Goal: Answer question/provide support: Share knowledge or assist other users

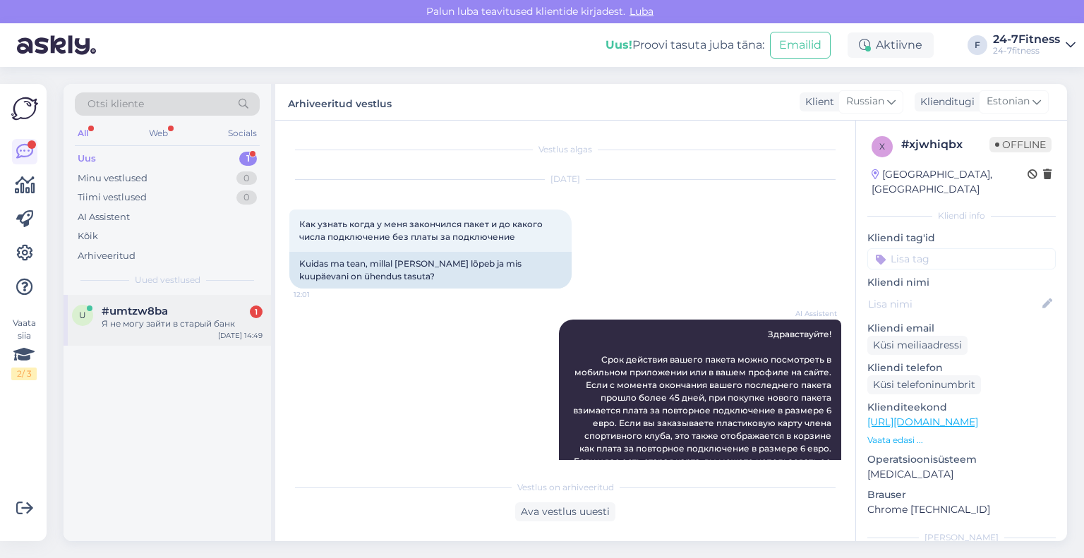
scroll to position [141, 0]
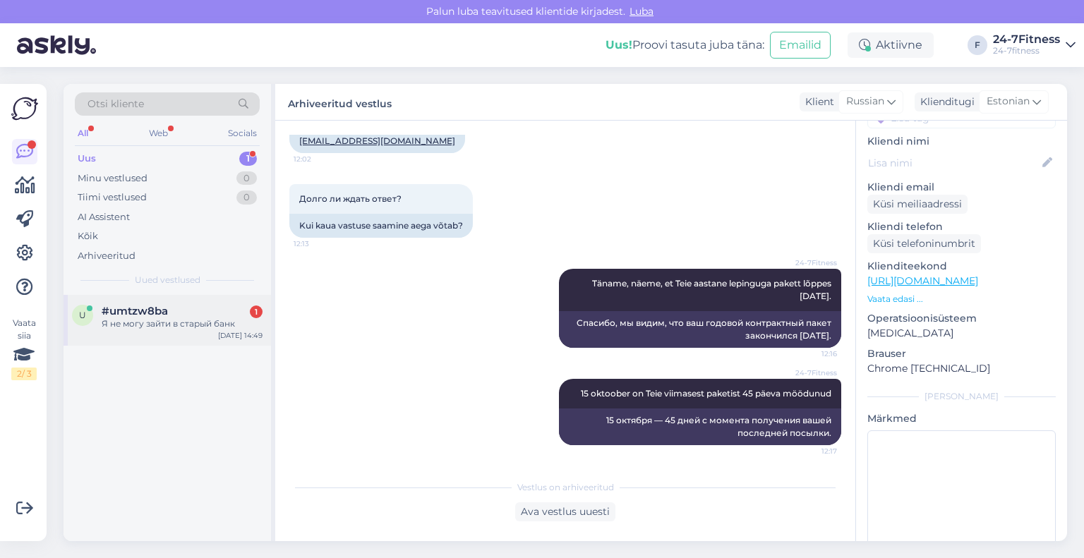
click at [159, 327] on div "Я не могу зайти в старый банк" at bounding box center [182, 323] width 161 height 13
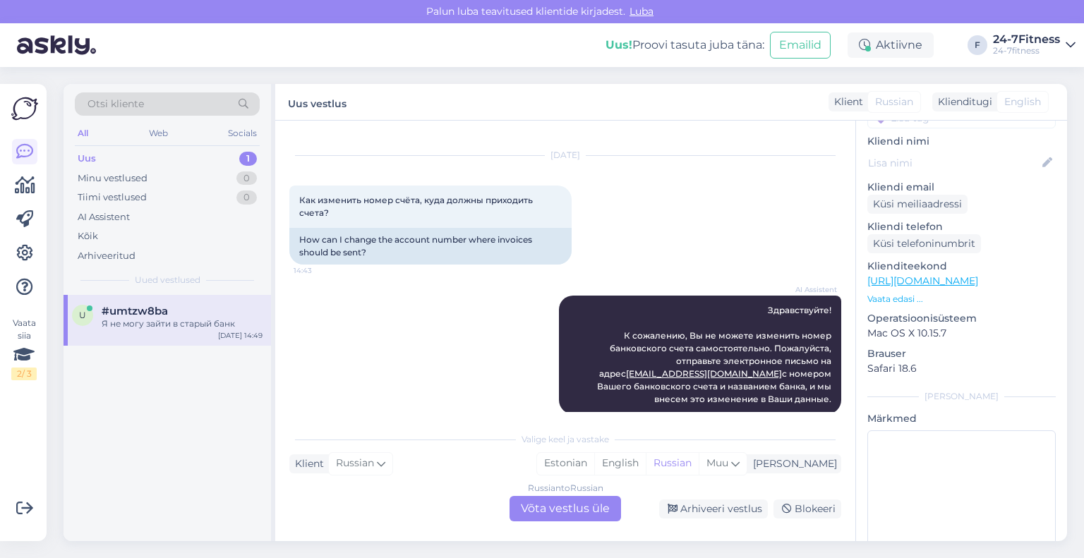
scroll to position [0, 0]
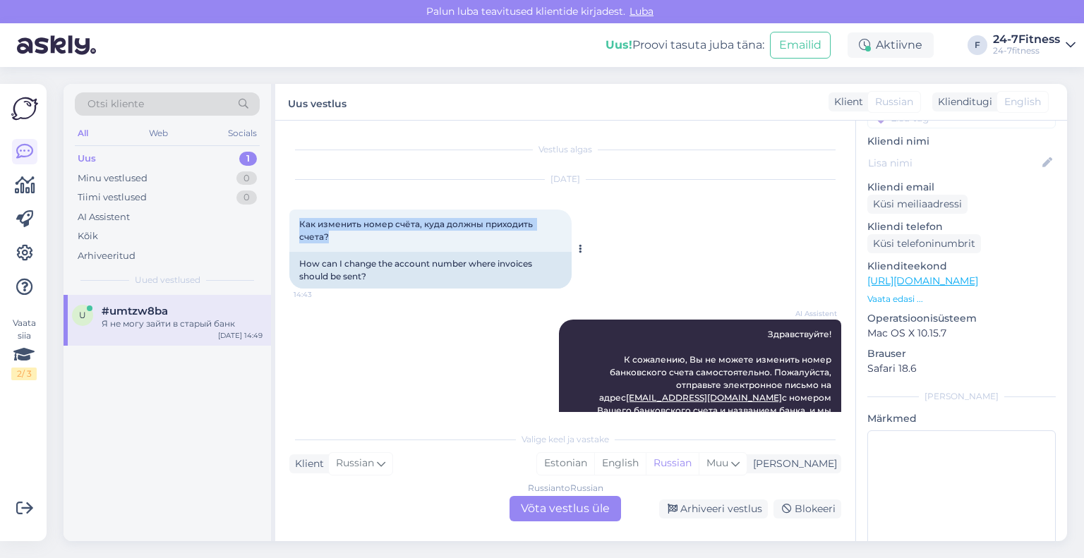
drag, startPoint x: 351, startPoint y: 242, endPoint x: 293, endPoint y: 229, distance: 58.5
click at [293, 229] on div "Как изменить номер счёта, куда должны приходить счета? 14:43" at bounding box center [430, 231] width 282 height 42
copy span "Как изменить номер счёта, куда должны приходить счета?"
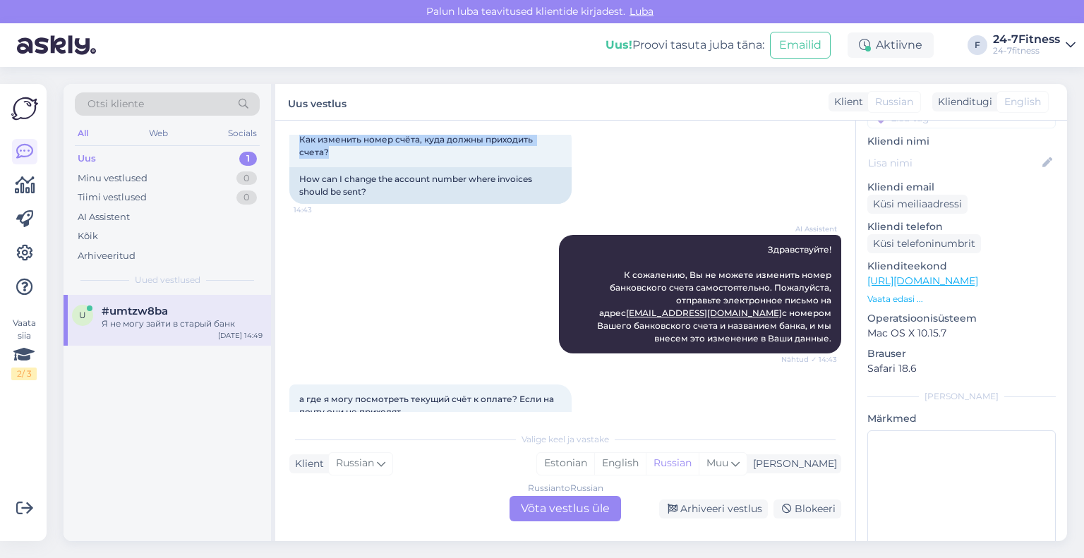
scroll to position [141, 0]
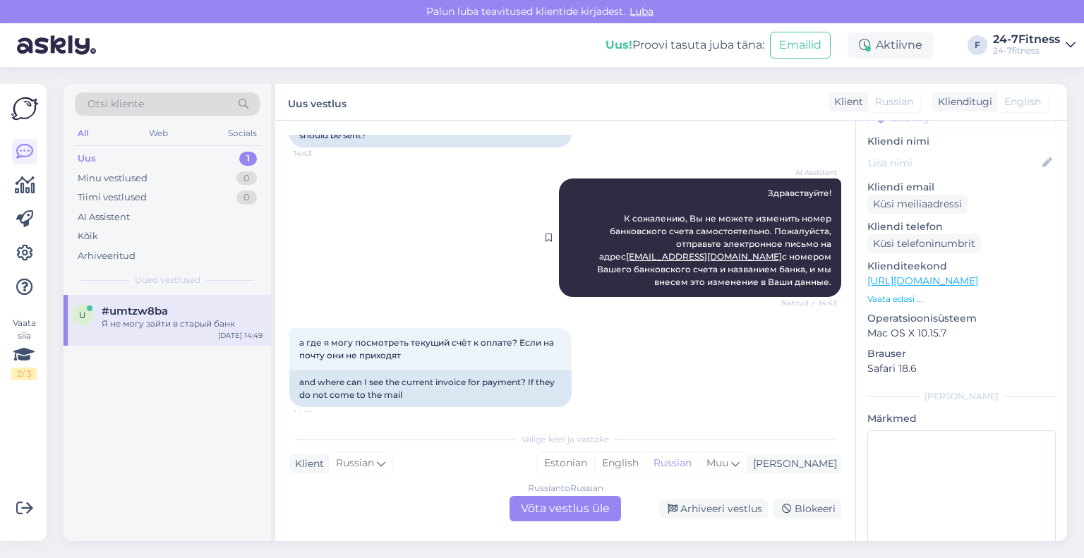
drag, startPoint x: 821, startPoint y: 273, endPoint x: 753, endPoint y: 191, distance: 106.2
click at [753, 191] on div "AI Assistent Здравствуйте! К сожалению, Вы не можете изменить номер банковского…" at bounding box center [700, 237] width 282 height 119
copy span "Здравствуйте! К сожалению, Вы не можете изменить номер банковского счета самост…"
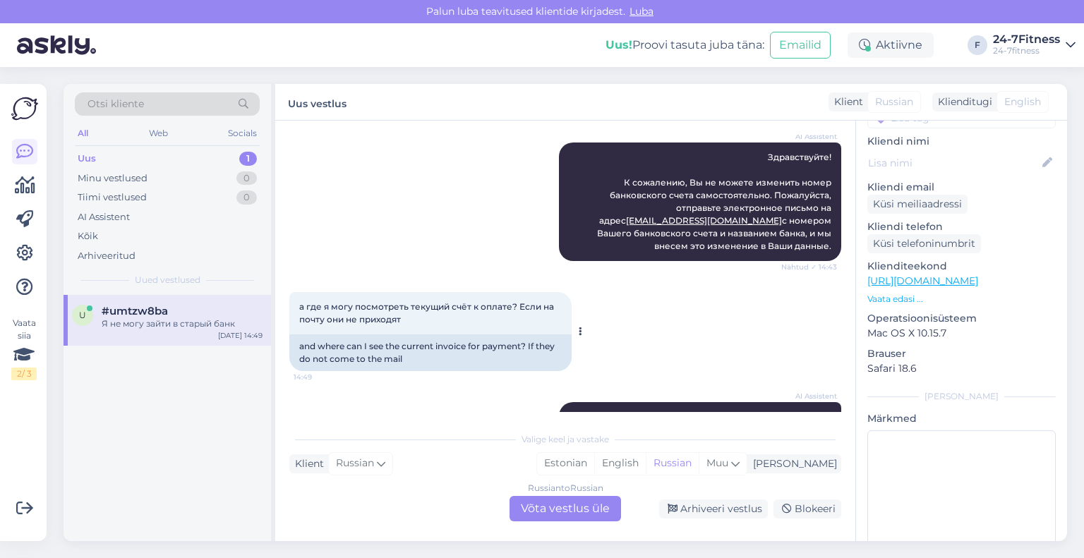
scroll to position [212, 0]
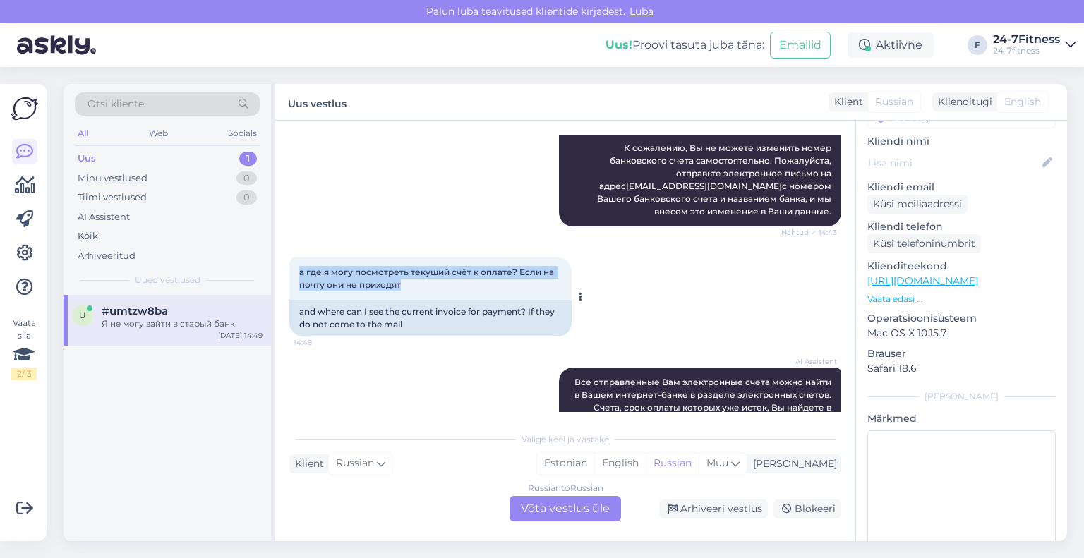
drag, startPoint x: 454, startPoint y: 270, endPoint x: 295, endPoint y: 256, distance: 160.1
click at [295, 258] on div "а где я могу посмотреть текущий счёт к оплате? Если на почту они не приходят 14…" at bounding box center [430, 279] width 282 height 42
copy span "а где я могу посмотреть текущий счёт к оплате? Если на почту они не приходят"
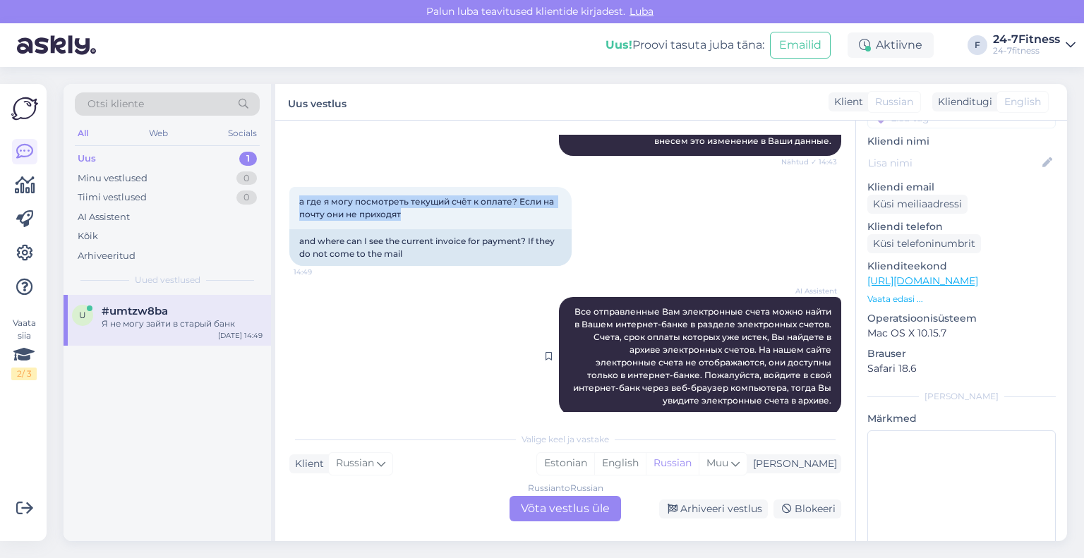
scroll to position [353, 0]
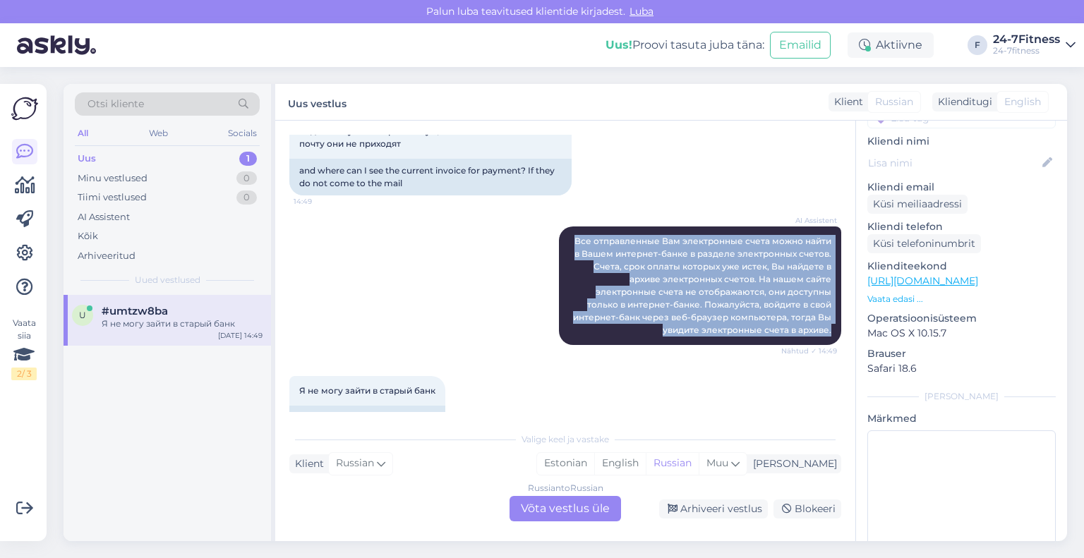
drag, startPoint x: 823, startPoint y: 315, endPoint x: 529, endPoint y: 226, distance: 306.5
click at [529, 226] on div "AI Assistent Все отправленные Вам электронные счета можно найти в Вашем интерне…" at bounding box center [565, 286] width 552 height 150
copy span "Все отправленные Вам электронные счета можно найти в Вашем интернет-банке в раз…"
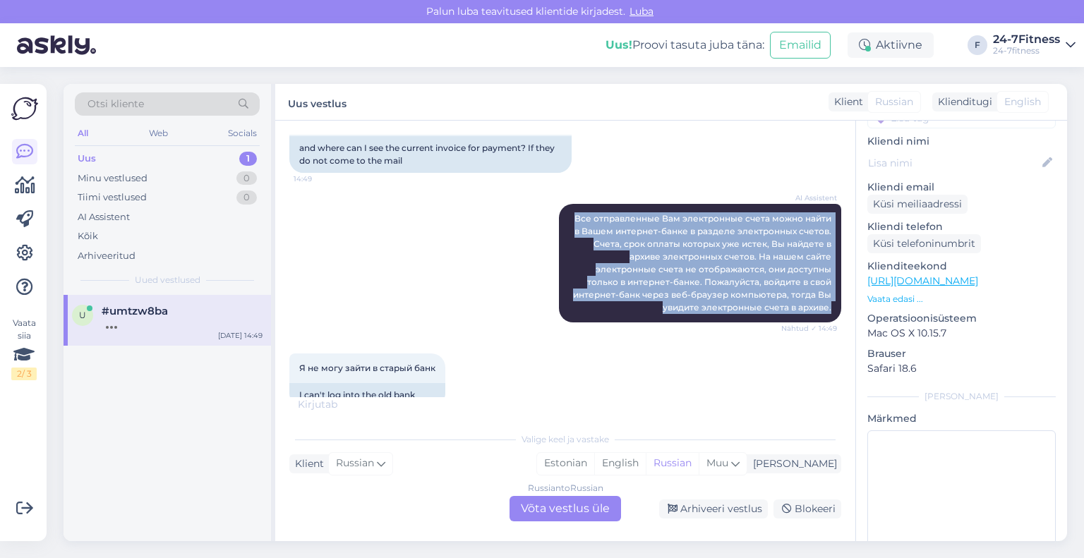
scroll to position [387, 0]
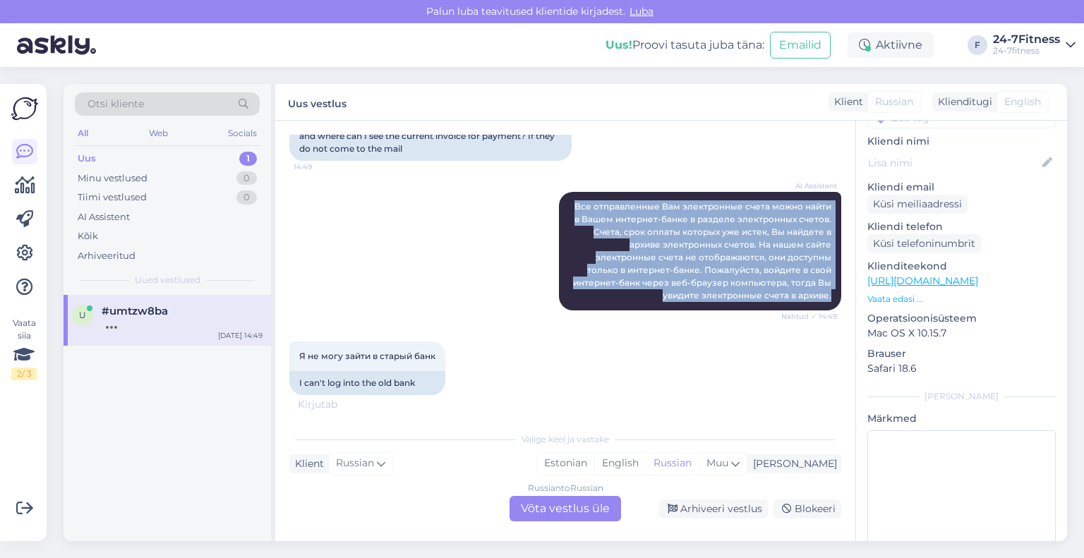
drag, startPoint x: 438, startPoint y: 343, endPoint x: 267, endPoint y: 342, distance: 170.7
click at [267, 342] on div "Otsi kliente All Web Socials Uus 1 Minu vestlused 0 Tiimi vestlused 0 AI Assist…" at bounding box center [564, 312] width 1003 height 457
click at [417, 307] on div "AI Assistent Все отправленные Вам электронные счета можно найти в Вашем интерне…" at bounding box center [565, 251] width 552 height 150
drag, startPoint x: 425, startPoint y: 337, endPoint x: 428, endPoint y: 344, distance: 7.6
click at [425, 341] on div "Я не могу зайти в старый банк 14:50" at bounding box center [367, 356] width 156 height 30
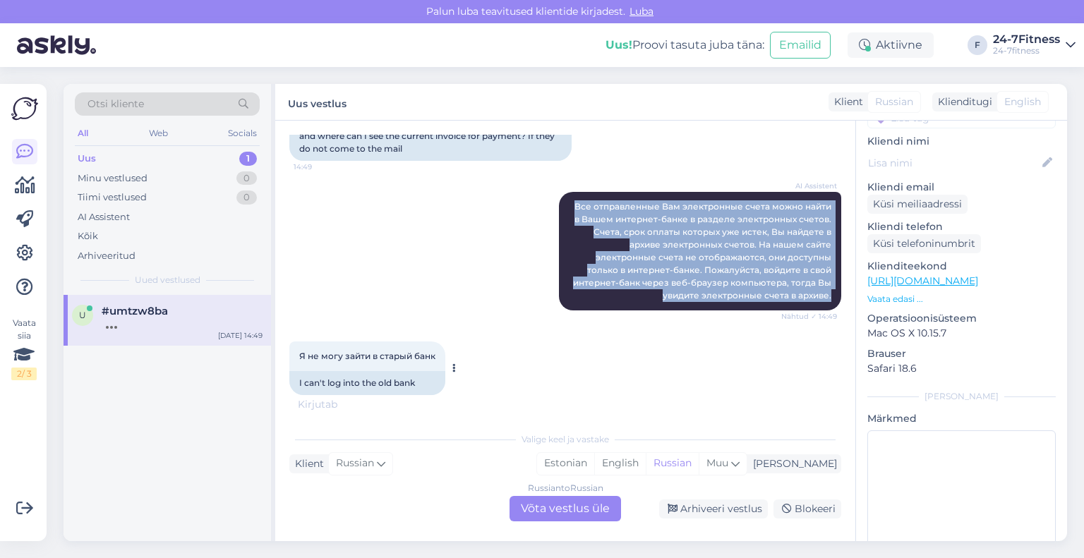
click at [430, 351] on span "Я не могу зайти в старый банк" at bounding box center [367, 356] width 136 height 11
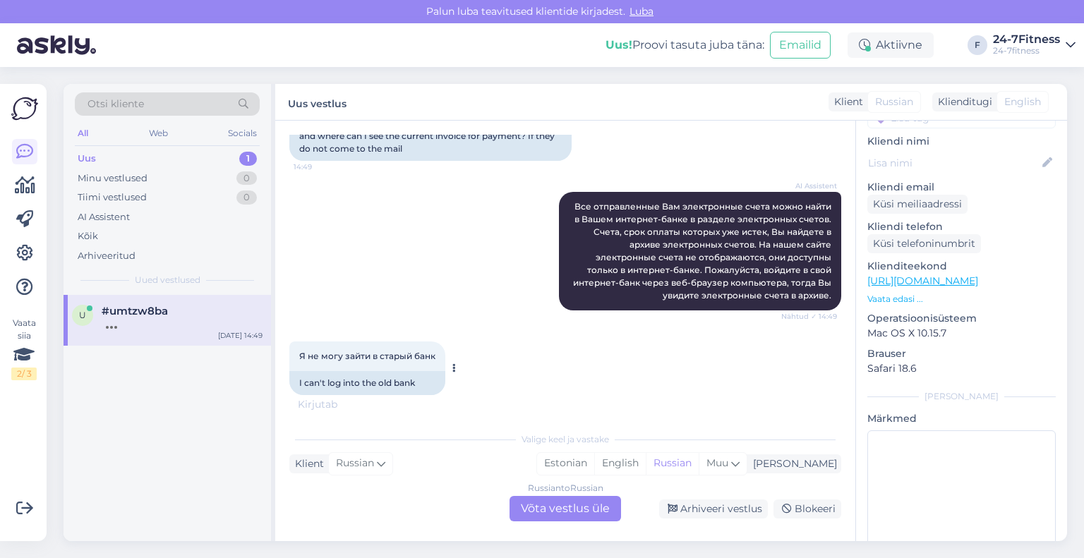
drag, startPoint x: 415, startPoint y: 363, endPoint x: 408, endPoint y: 377, distance: 15.5
click at [414, 371] on div "I can't log into the old bank" at bounding box center [367, 383] width 156 height 24
drag, startPoint x: 435, startPoint y: 342, endPoint x: 297, endPoint y: 349, distance: 138.5
click at [297, 349] on div "Я не могу зайти в старый банк 14:50" at bounding box center [367, 356] width 156 height 30
copy span "Я не могу зайти в старый банк"
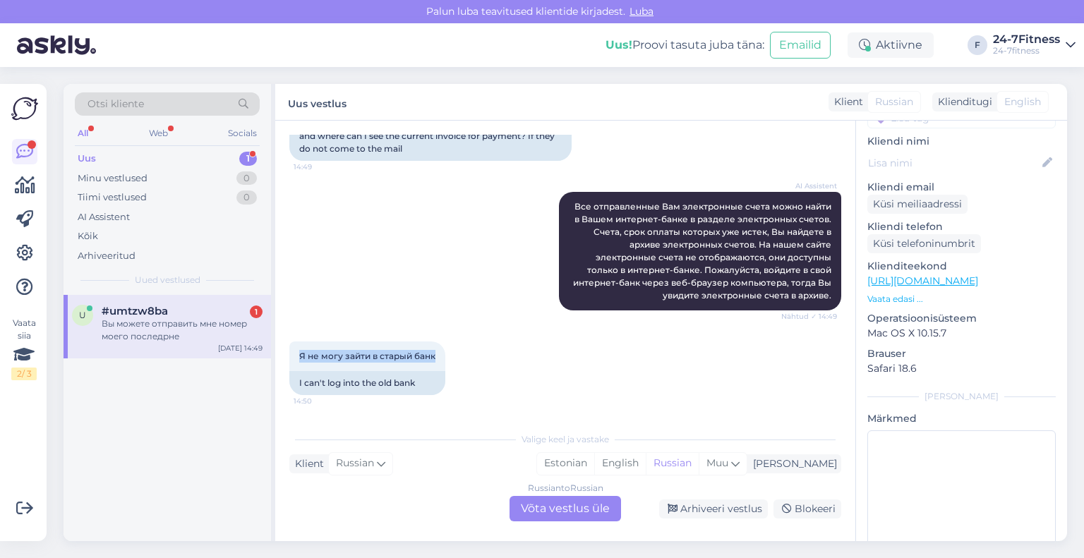
scroll to position [457, 0]
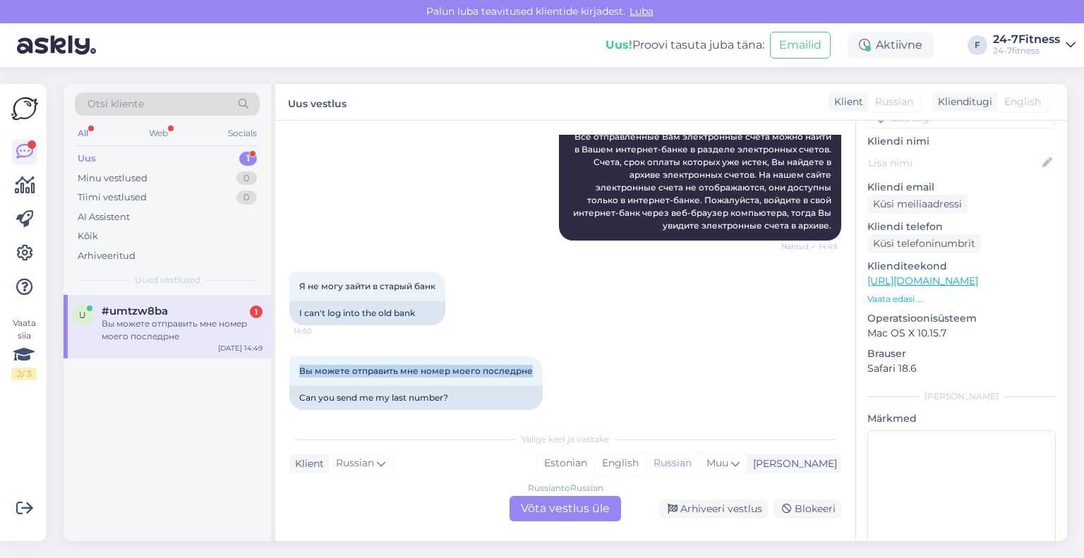
drag, startPoint x: 528, startPoint y: 354, endPoint x: 279, endPoint y: 359, distance: 249.1
click at [279, 359] on div "Vestlus algas [DATE] Как изменить номер счёта, куда должны приходить счета? 14:…" at bounding box center [565, 331] width 580 height 420
copy span "Вы можете отправить мне номер моего последрне"
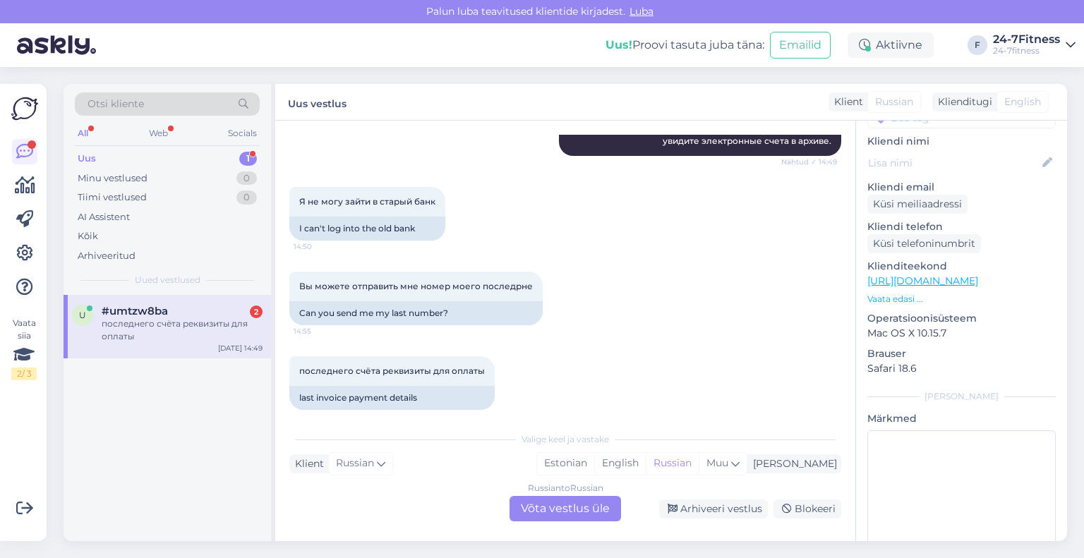
click at [575, 509] on div "Russian to Russian Võta vestlus üle" at bounding box center [564, 508] width 111 height 25
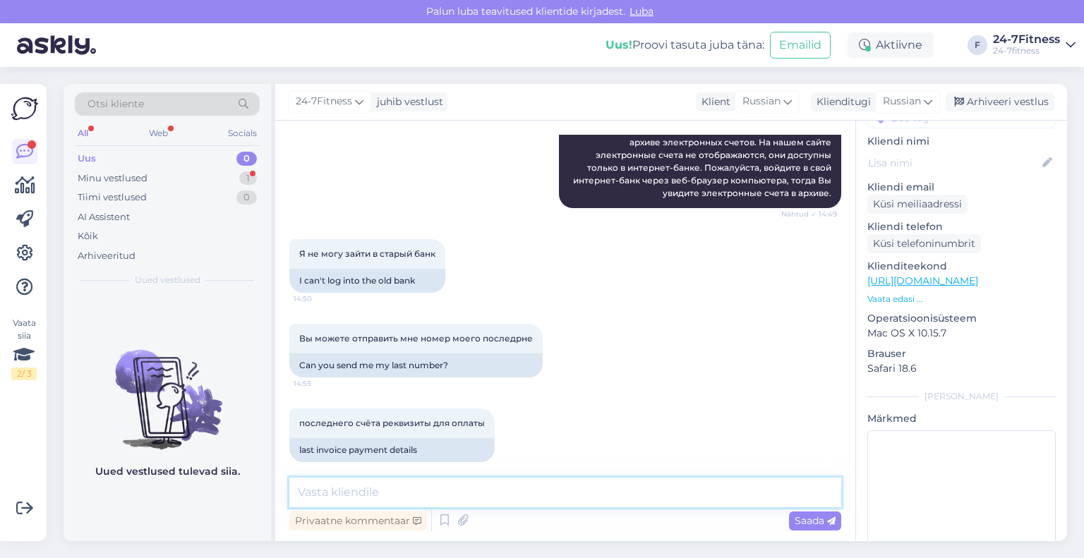
click at [521, 495] on textarea at bounding box center [565, 493] width 552 height 30
click at [892, 102] on span "Russian" at bounding box center [902, 102] width 38 height 16
click at [856, 159] on link "Estonian" at bounding box center [875, 164] width 155 height 23
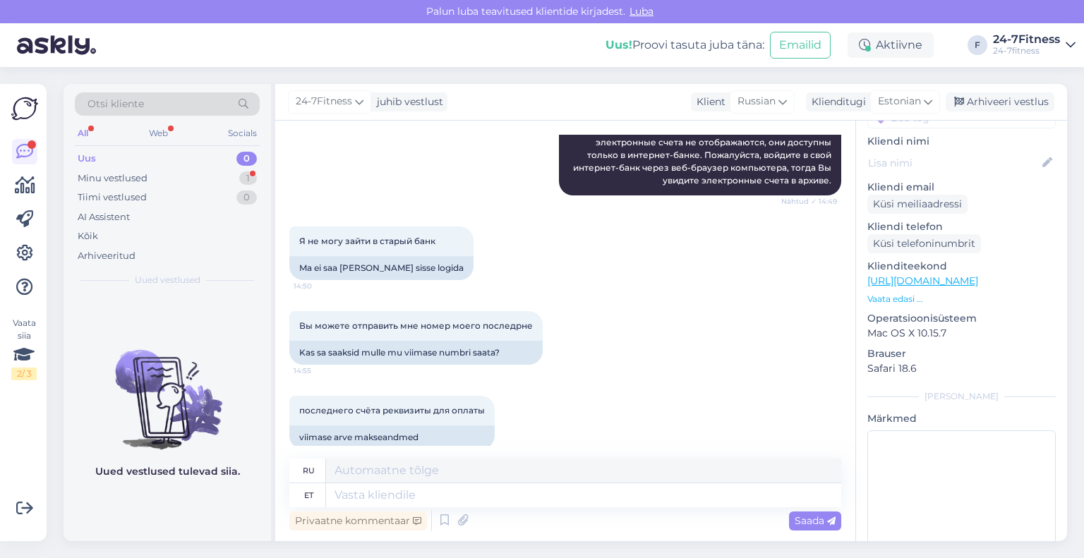
scroll to position [495, 0]
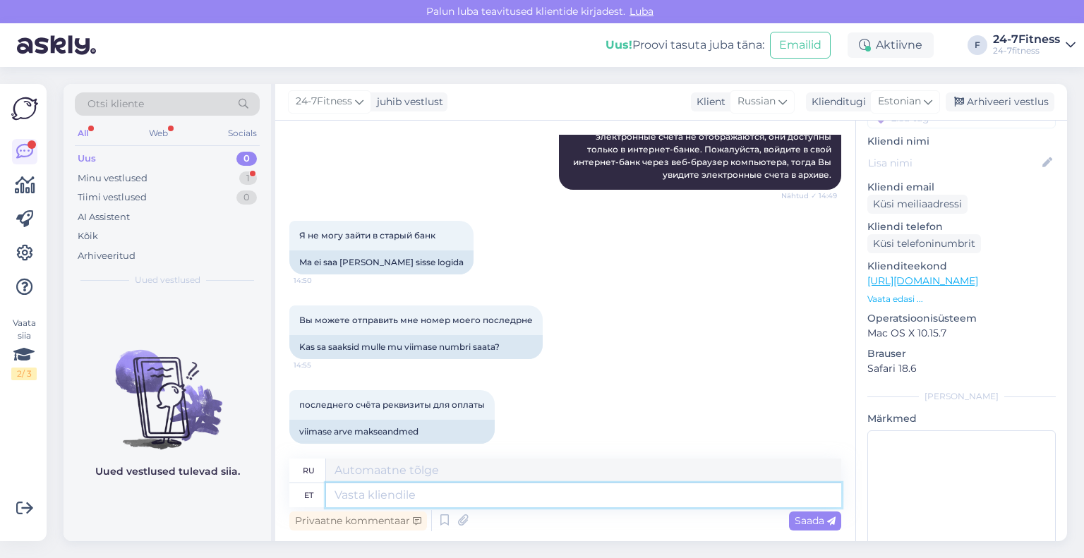
click at [496, 507] on textarea at bounding box center [583, 495] width 515 height 24
type textarea "Arvetega"
type textarea "Счета-фактуры"
type textarea "Arvetega s"
type textarea "С счетами-фактурами"
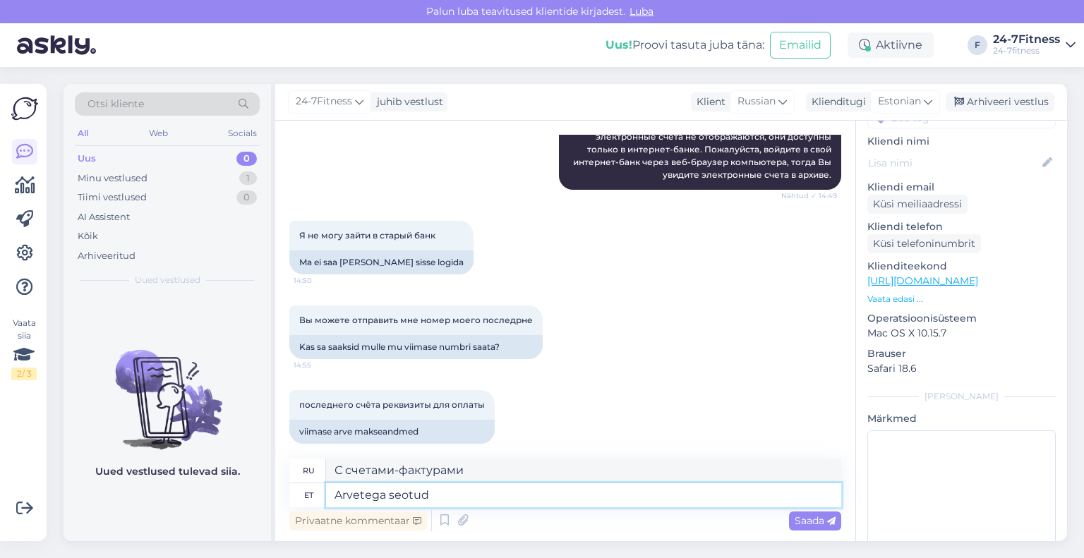
type textarea "Arvetega seotud k"
type textarea "Относится к счетам-фактурам"
type textarea "Arvetega seotud küsimustes pal"
type textarea "По вопросам, связанным с выставлением счетов"
type textarea "Arvetega seotud küsimustes palume"
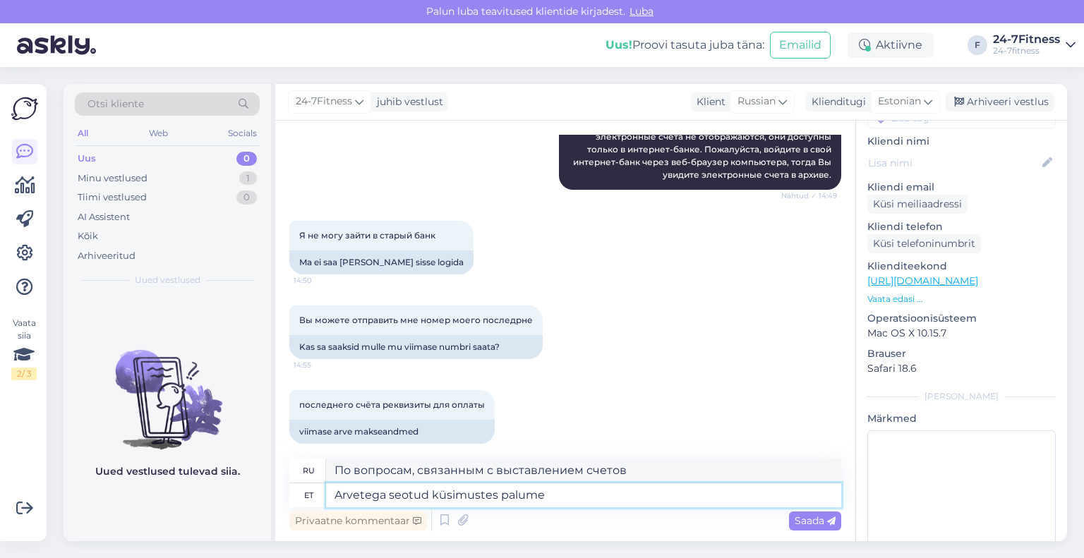
type textarea "По вопросам, связанным со счетами, пожалуйста,"
type textarea "Arvetega seotud küsimustes palume ühendust"
type textarea "По вопросам, связанным со счетами, пожалуйста, свяжитесь с нами."
type textarea "Arvetega seotud küsimustes palume ühendust [PERSON_NAME] meiega e-maili"
type textarea "По вопросам, связанным со счетами, обращайтесь к нам по электронной почте."
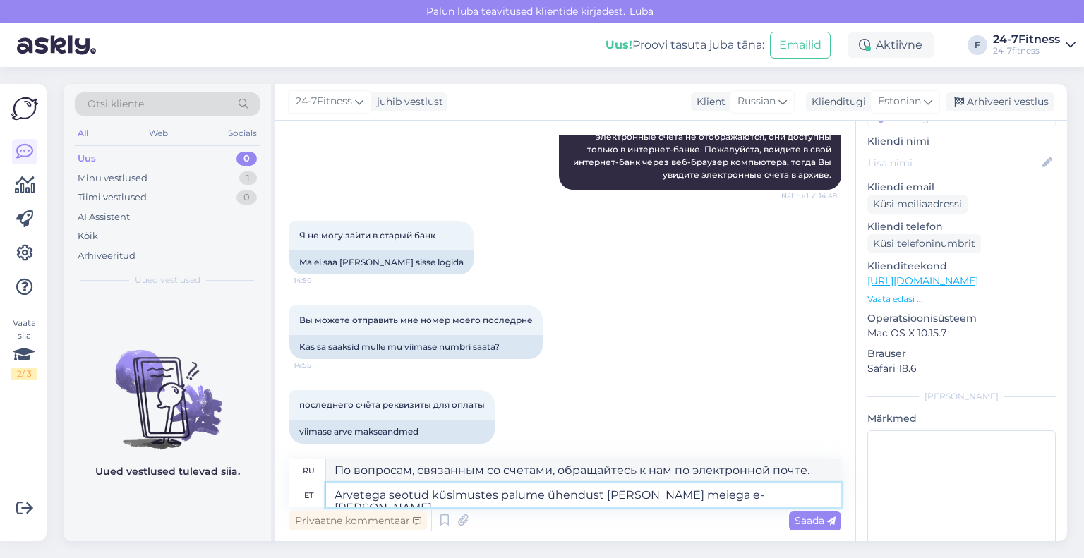
paste textarea "[EMAIL_ADDRESS][DOMAIN_NAME]"
type textarea "Arvetega seotud küsimustes palume ühendust [PERSON_NAME] meiega e-[PERSON_NAME]…"
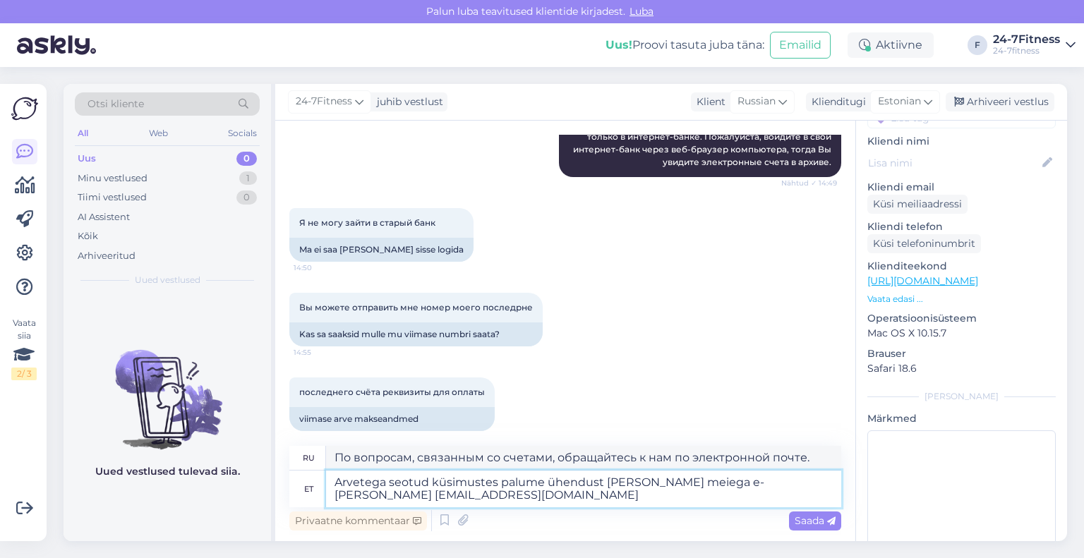
type textarea "По вопросам, связанным со счетами, обращайтесь к нам по электронной почте [EMAI…"
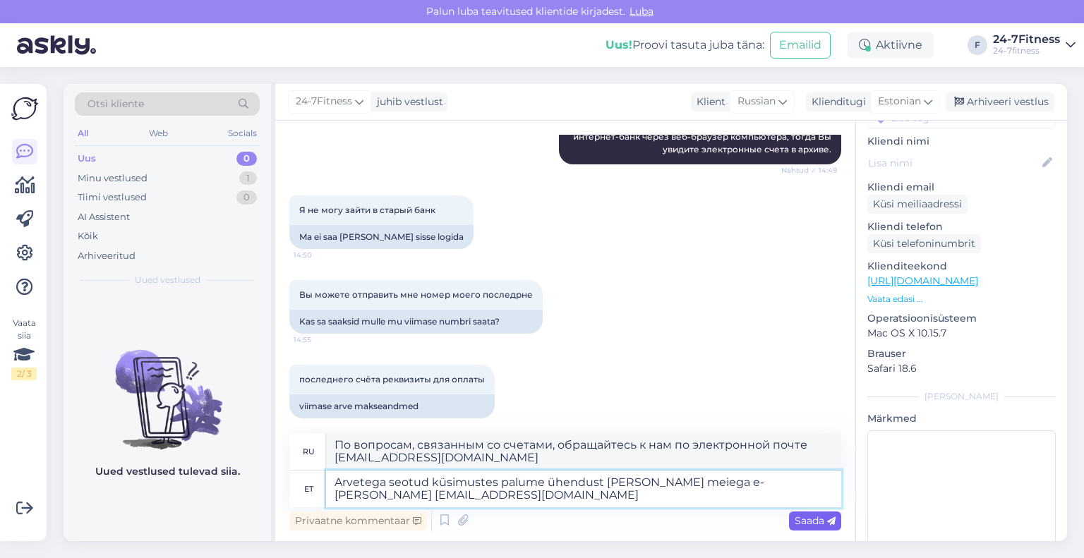
type textarea "Arvetega seotud küsimustes palume ühendust [PERSON_NAME] meiega e-[PERSON_NAME]…"
click at [834, 519] on icon at bounding box center [831, 521] width 8 height 8
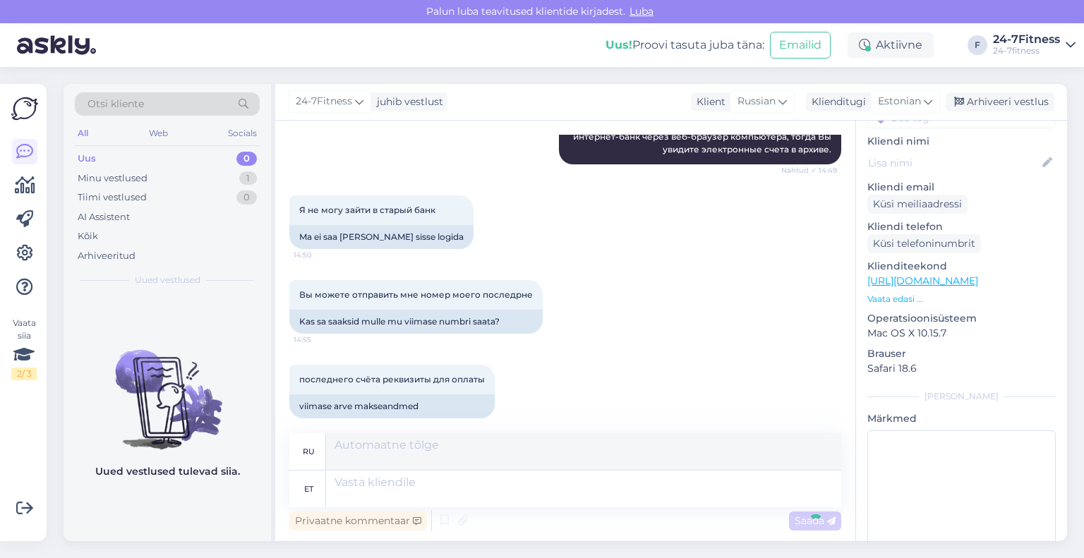
scroll to position [605, 0]
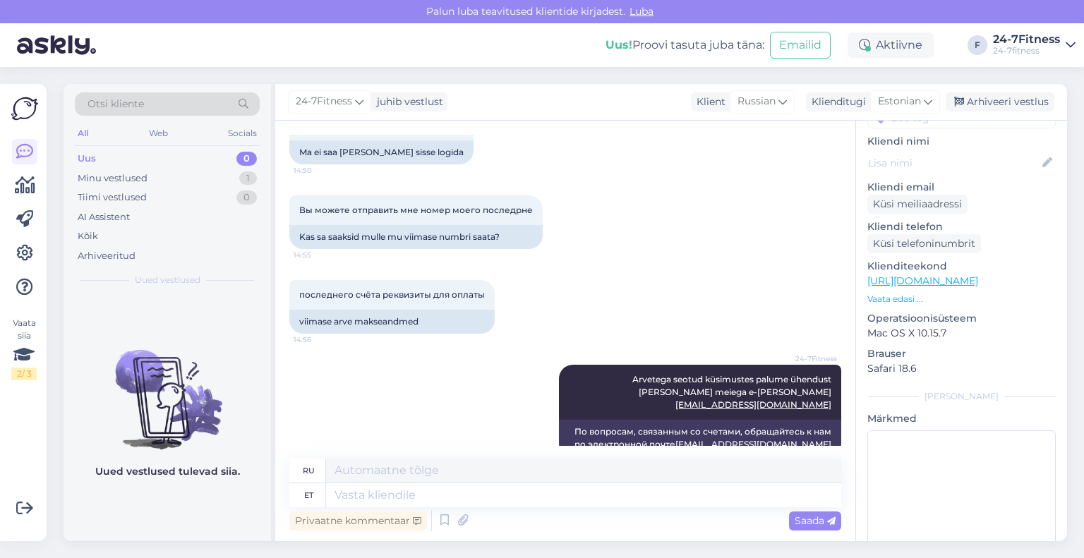
drag, startPoint x: 980, startPoint y: 98, endPoint x: 867, endPoint y: 115, distance: 114.1
click at [981, 98] on div "Arhiveeri vestlus" at bounding box center [999, 101] width 109 height 19
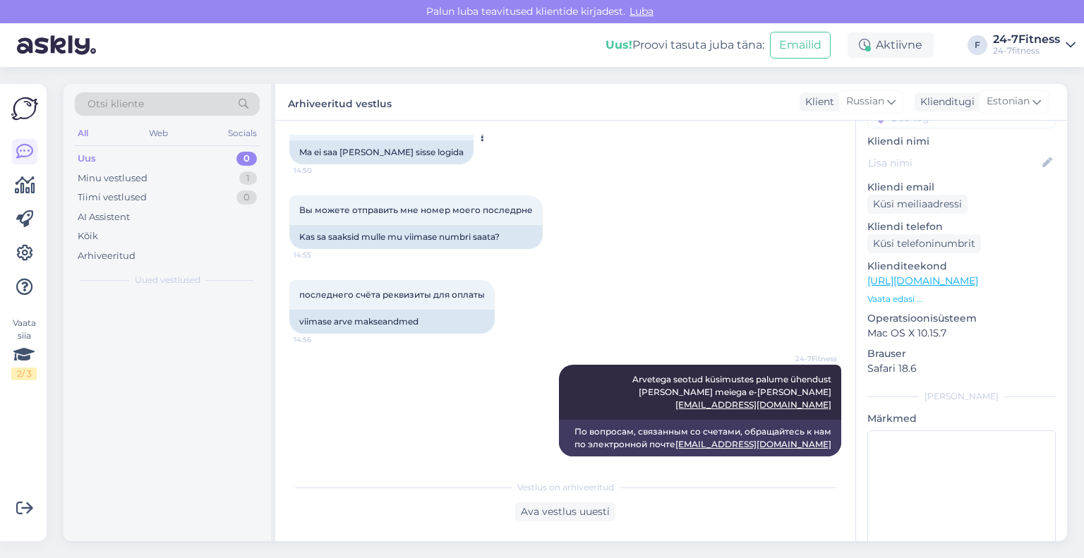
scroll to position [591, 0]
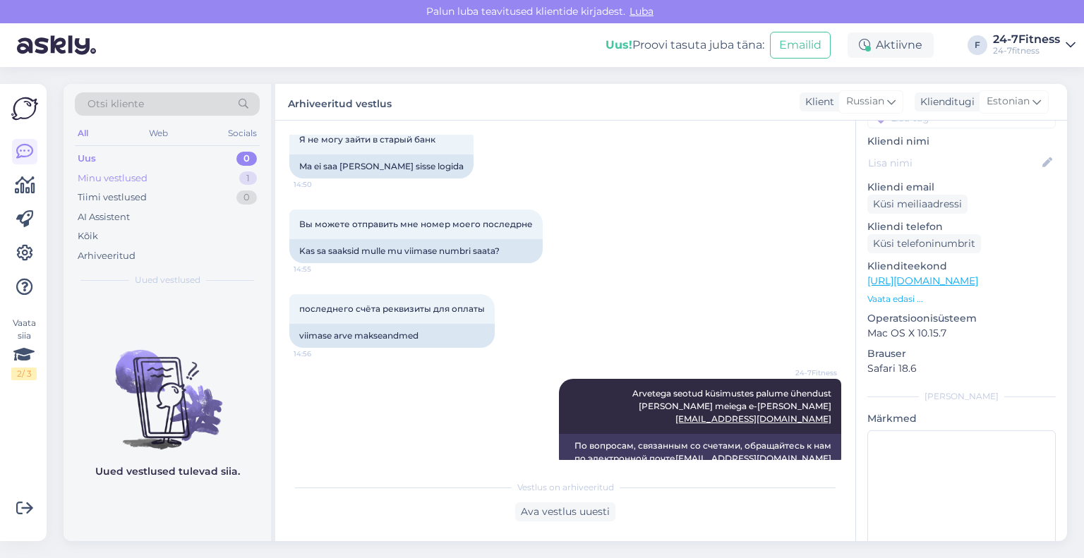
click at [140, 174] on div "Minu vestlused" at bounding box center [113, 178] width 70 height 14
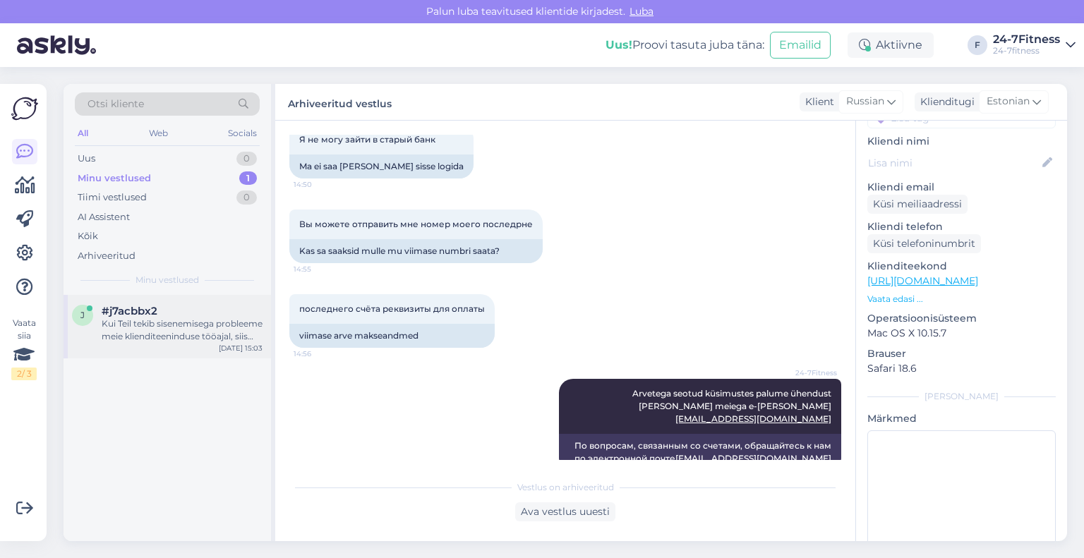
click at [164, 339] on div "Kui Teil tekib sisenemisega probleeme meie klienditeeninduse tööajal, siis palu…" at bounding box center [182, 329] width 161 height 25
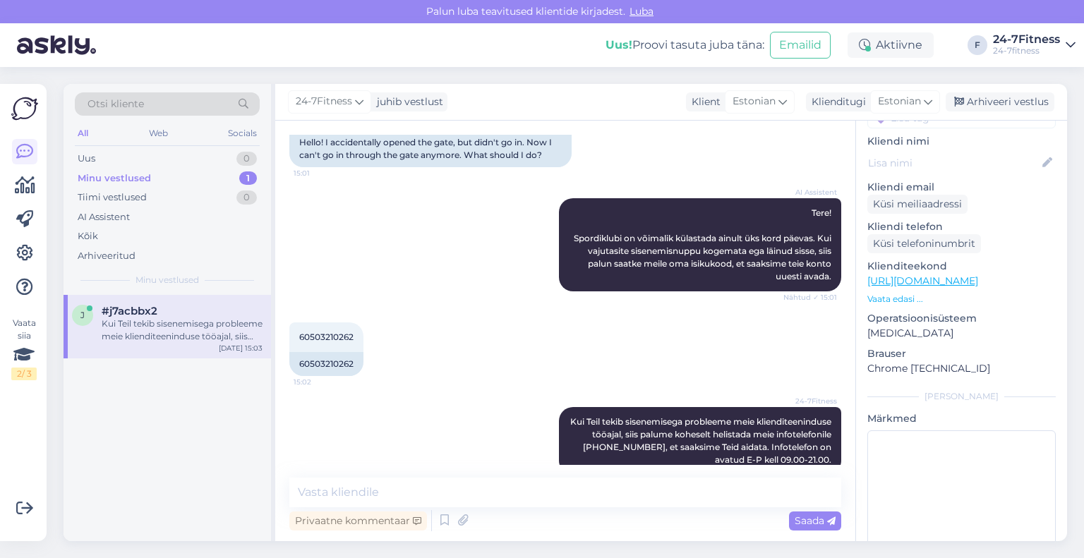
scroll to position [147, 0]
